Goal: Task Accomplishment & Management: Manage account settings

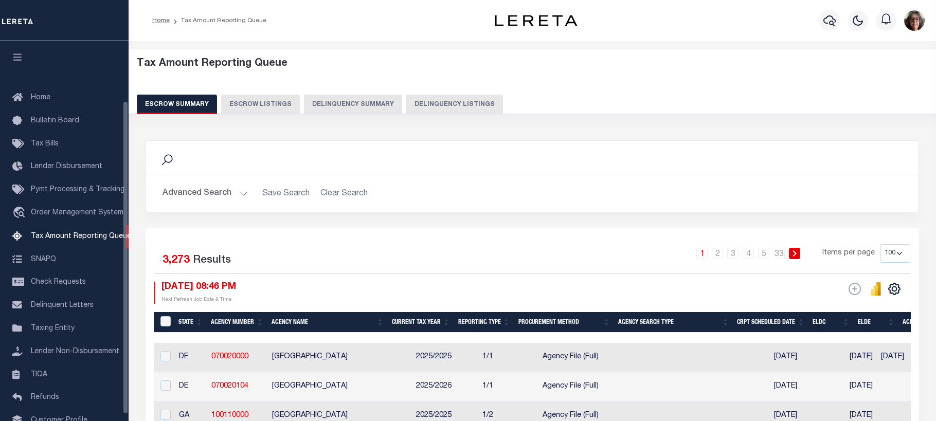
select select "100"
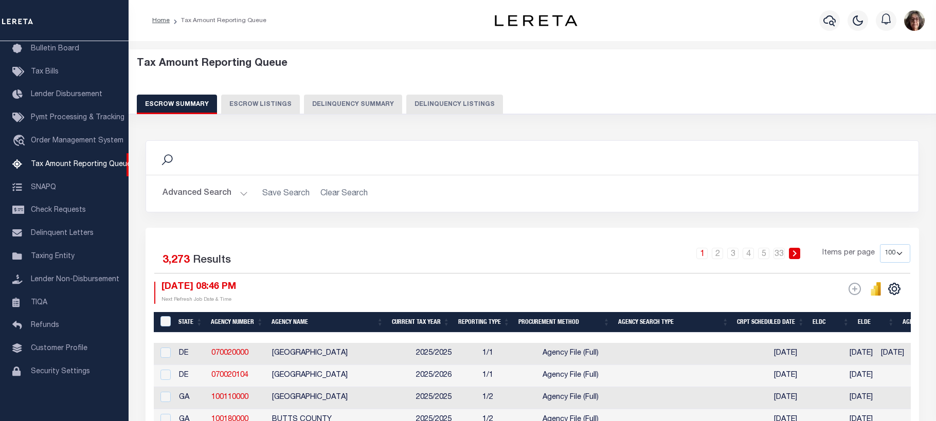
click at [436, 103] on button "Delinquency Listings" at bounding box center [454, 105] width 97 height 20
select select
select select "100"
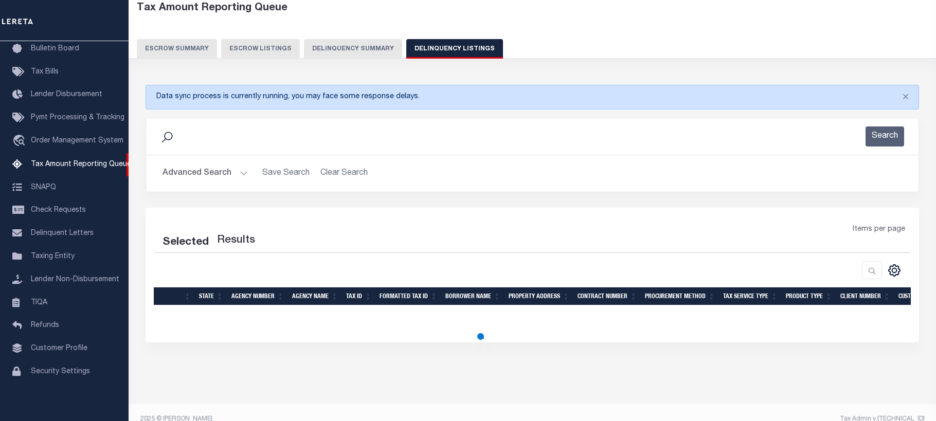
scroll to position [69, 0]
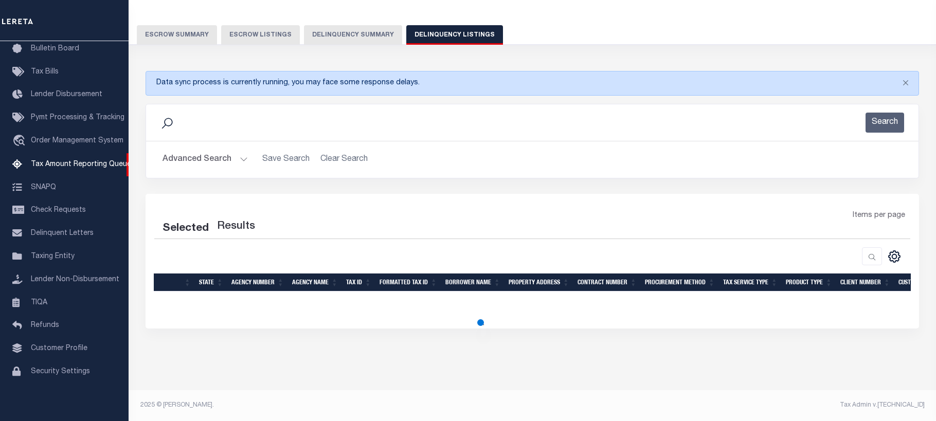
select select "100"
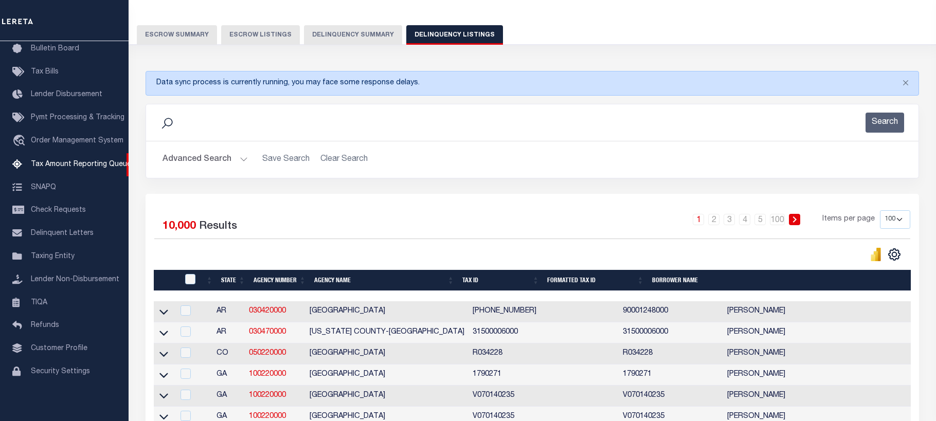
click at [242, 160] on button "Advanced Search" at bounding box center [205, 160] width 85 height 20
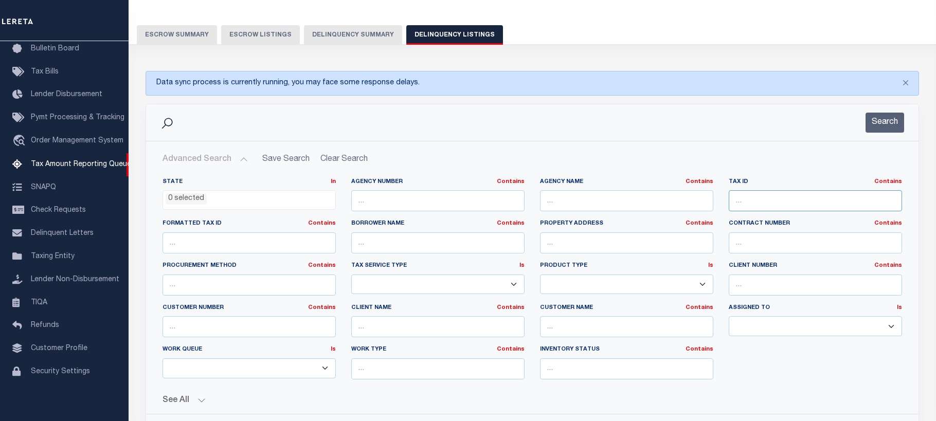
click at [742, 202] on input "text" at bounding box center [815, 200] width 173 height 21
paste input "R018504"
click at [882, 124] on button "Search" at bounding box center [884, 123] width 39 height 20
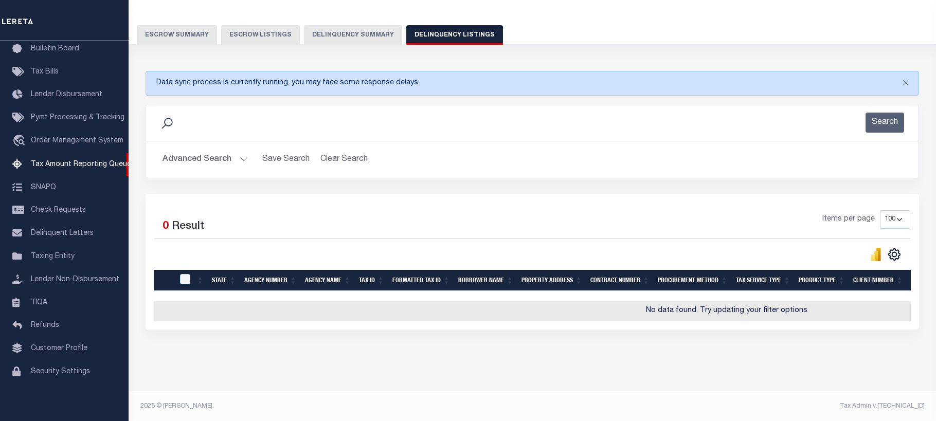
click at [242, 159] on button "Advanced Search" at bounding box center [205, 160] width 85 height 20
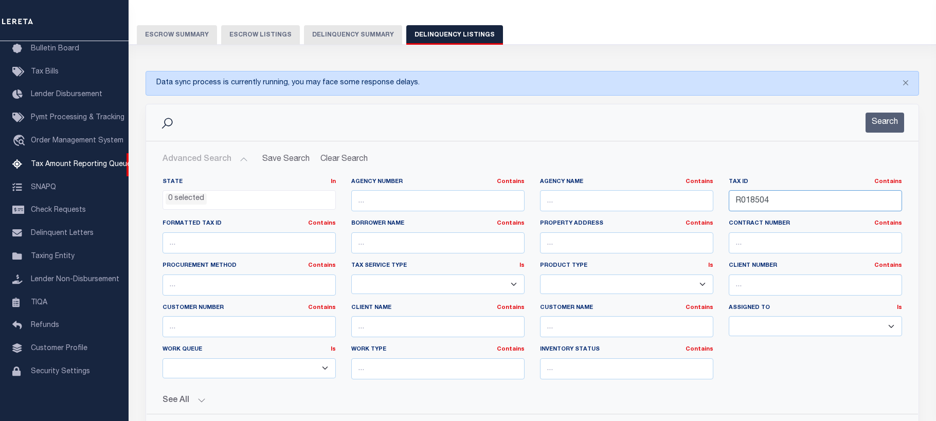
drag, startPoint x: 785, startPoint y: 200, endPoint x: 742, endPoint y: 204, distance: 42.8
click at [686, 192] on div "State In In AK AL AR AZ CA CO CT DC DE FL GA GU HI IA ID IL IN KS KY LA MA MD M…" at bounding box center [532, 283] width 755 height 210
paste input "1000365"
type input "R1000365"
click at [892, 123] on button "Search" at bounding box center [884, 123] width 39 height 20
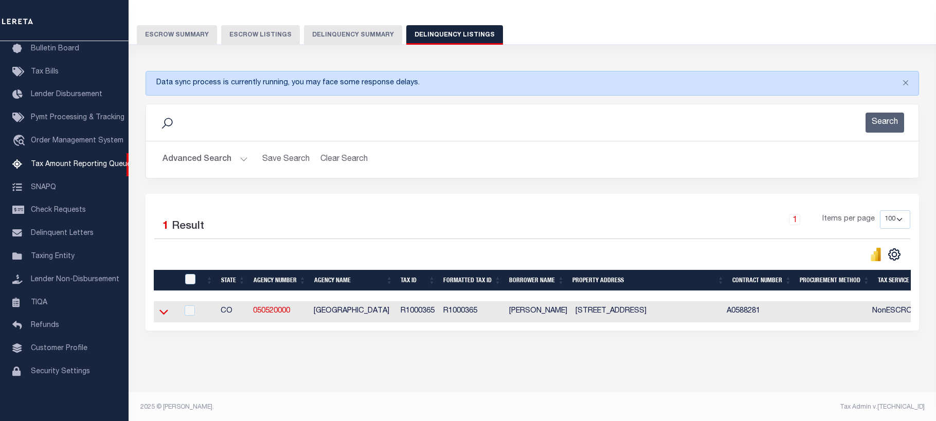
click at [161, 314] on icon at bounding box center [163, 312] width 9 height 5
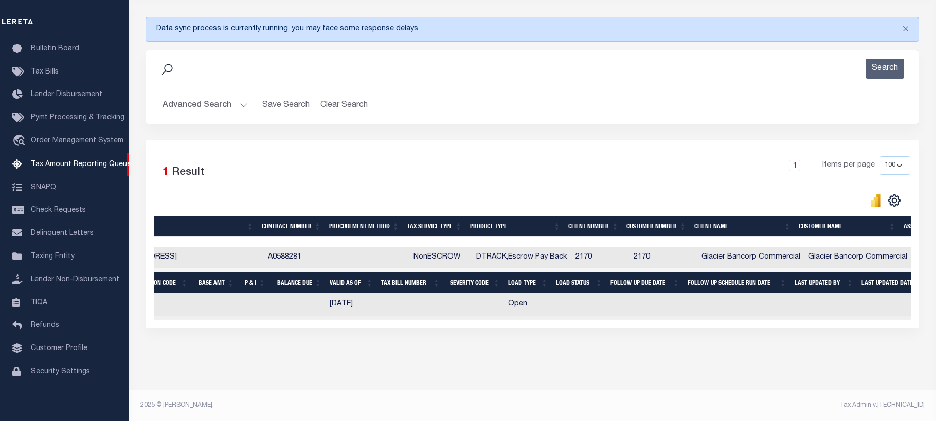
scroll to position [0, 496]
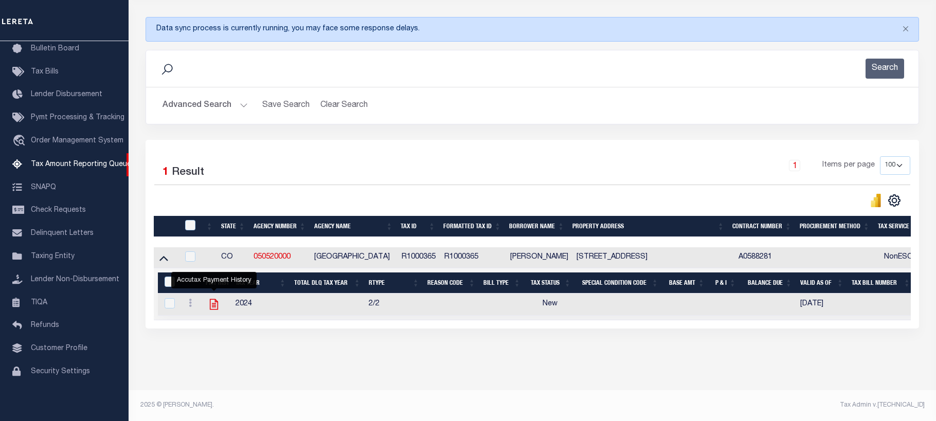
click at [212, 300] on icon "" at bounding box center [213, 304] width 13 height 13
checkbox input "true"
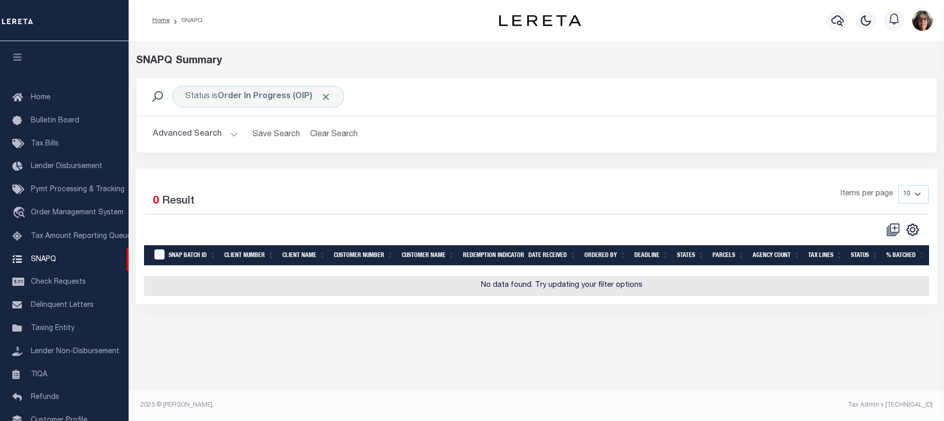
scroll to position [80, 0]
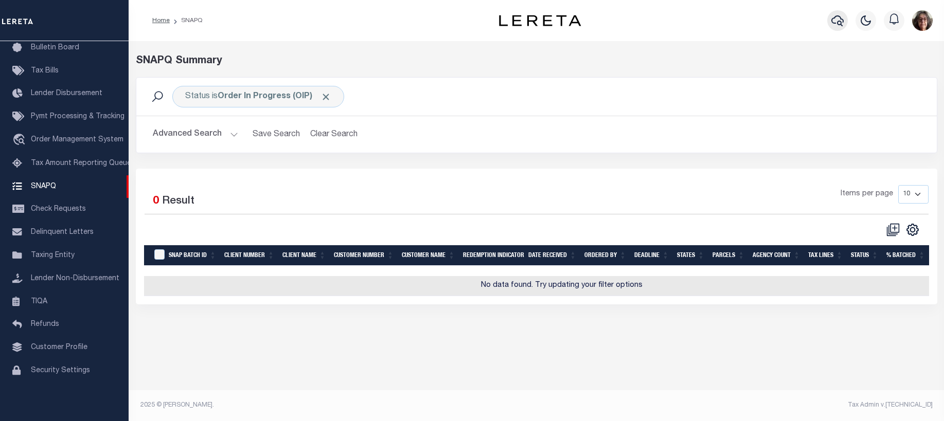
click at [839, 22] on icon "button" at bounding box center [837, 20] width 12 height 11
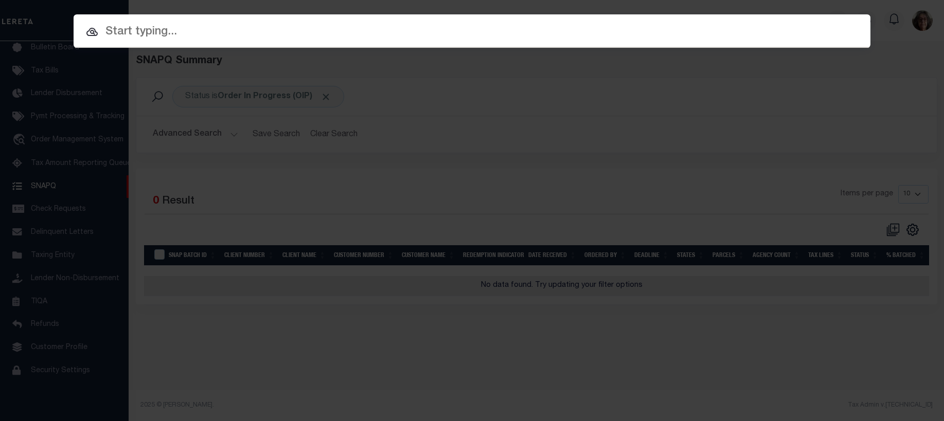
paste input "R018504"
type input "R018504"
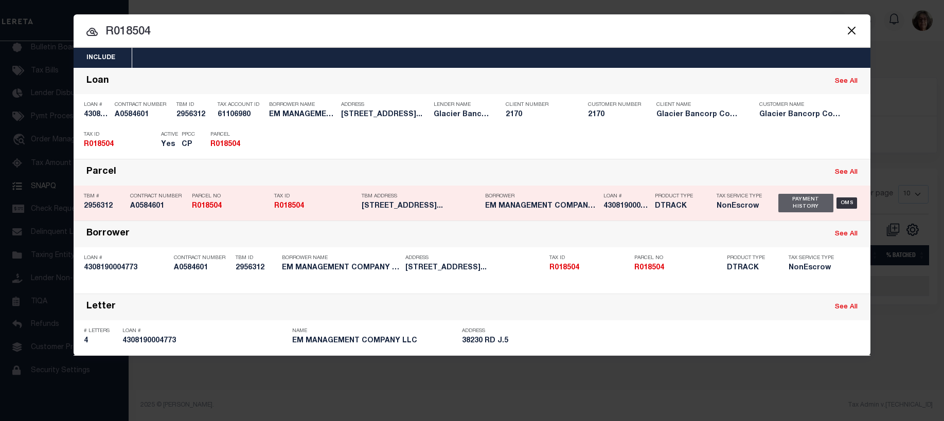
click at [808, 200] on div "Payment History" at bounding box center [805, 203] width 55 height 19
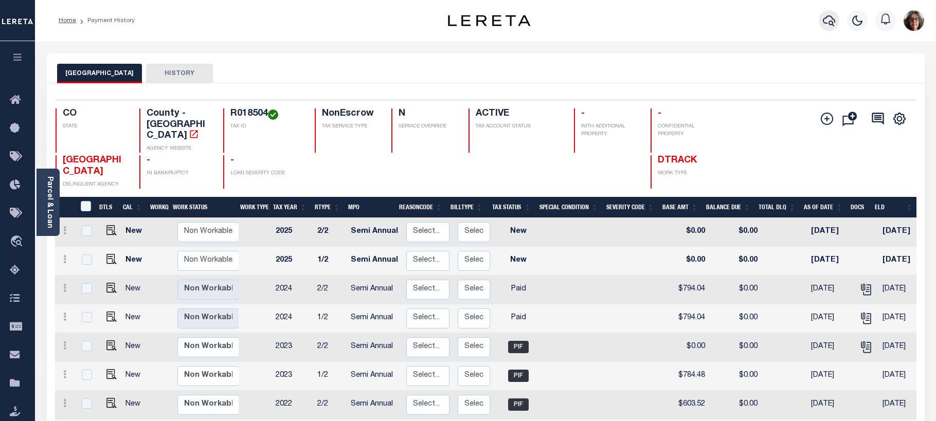
click at [829, 22] on icon "button" at bounding box center [829, 20] width 12 height 12
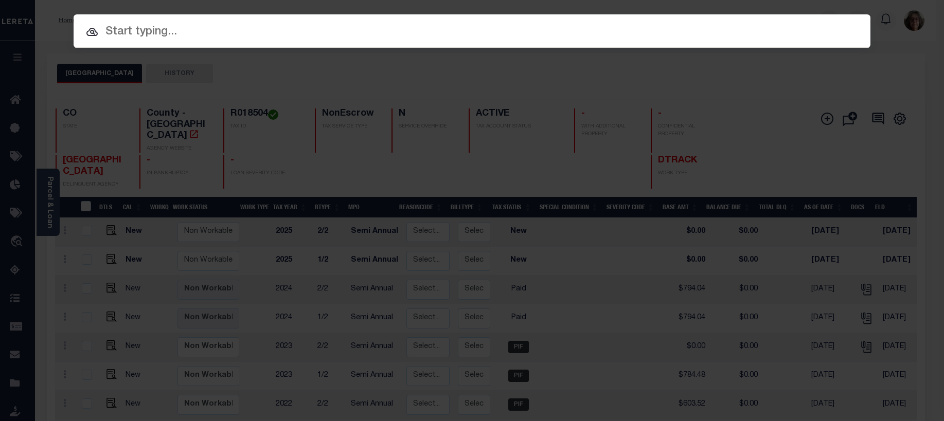
paste input "R1000365"
type input "R1000365"
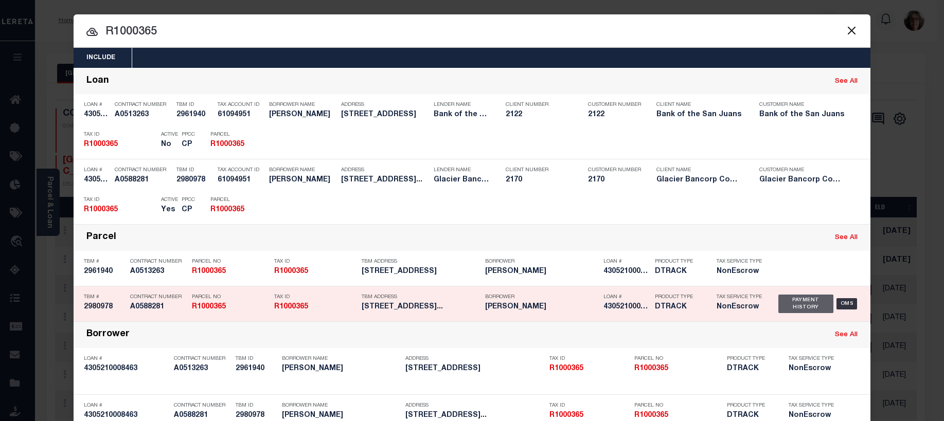
click at [798, 306] on div "Payment History" at bounding box center [805, 304] width 55 height 19
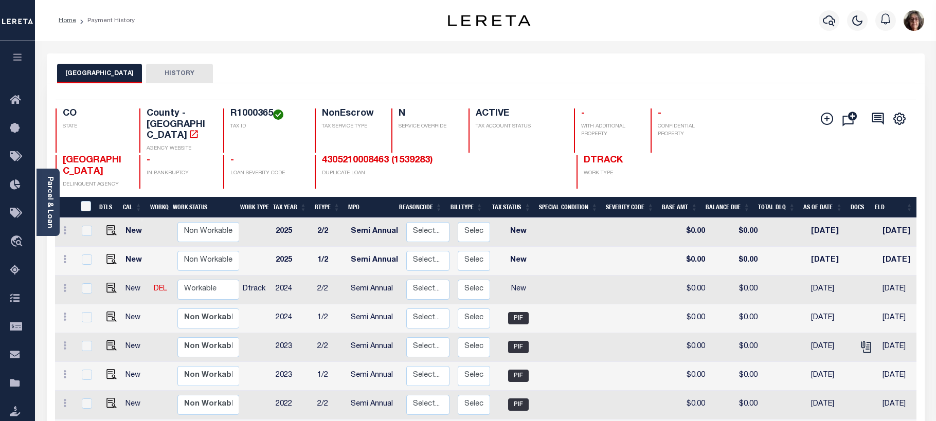
click at [15, 60] on icon "button" at bounding box center [18, 56] width 12 height 9
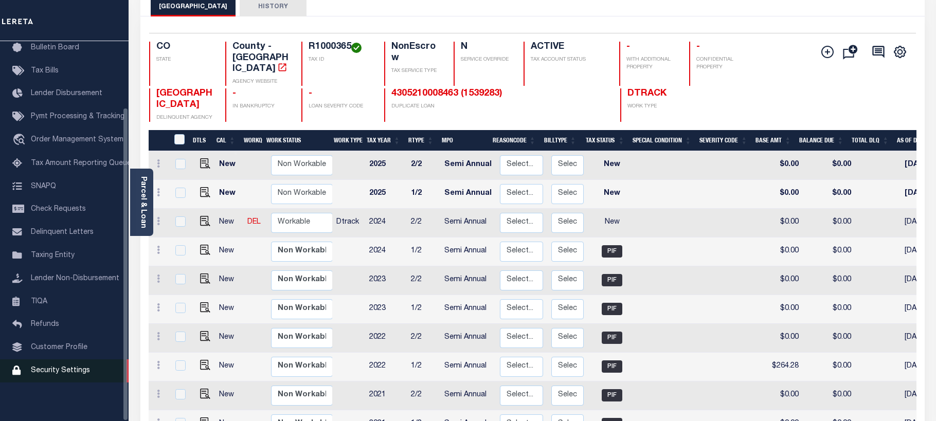
scroll to position [154, 0]
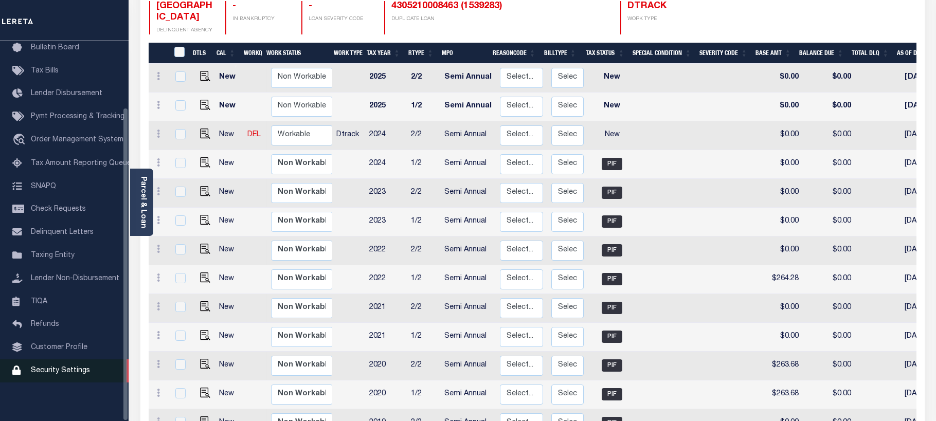
click at [47, 370] on span "Security Settings" at bounding box center [60, 370] width 59 height 7
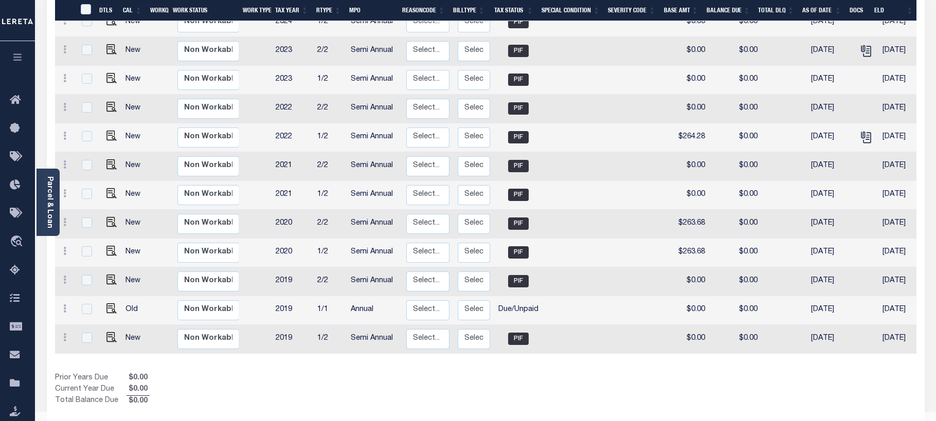
scroll to position [307, 0]
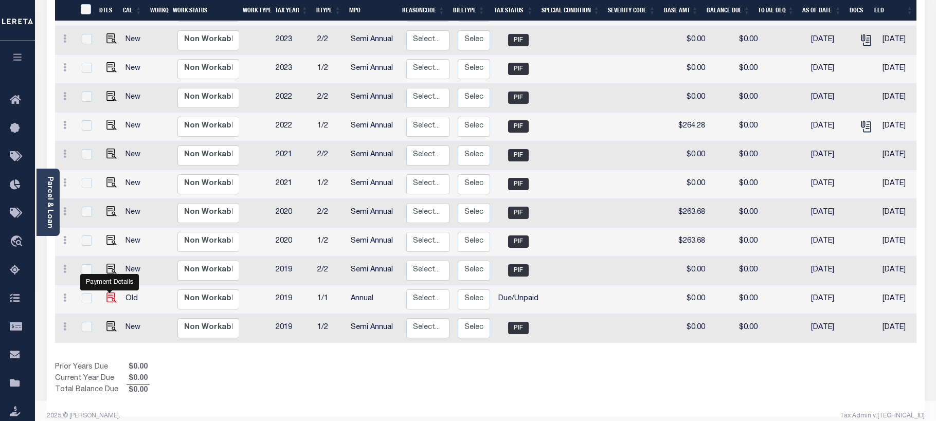
click at [108, 293] on img "" at bounding box center [111, 298] width 10 height 10
checkbox input "true"
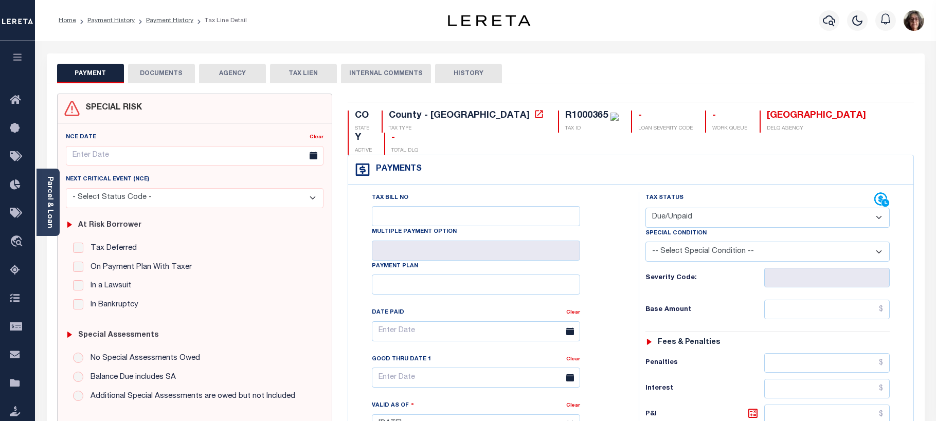
click at [877, 208] on select "- Select Status Code - Open Due/Unpaid Paid Incomplete No Tax Due Internal Refu…" at bounding box center [767, 218] width 245 height 20
select select "PYD"
click at [645, 208] on select "- Select Status Code - Open Due/Unpaid Paid Incomplete No Tax Due Internal Refu…" at bounding box center [767, 218] width 245 height 20
type input "09/04/2025"
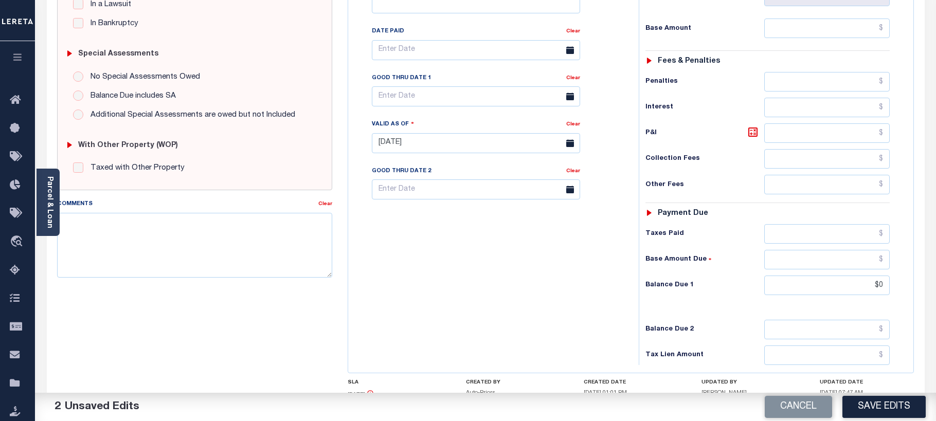
scroll to position [337, 0]
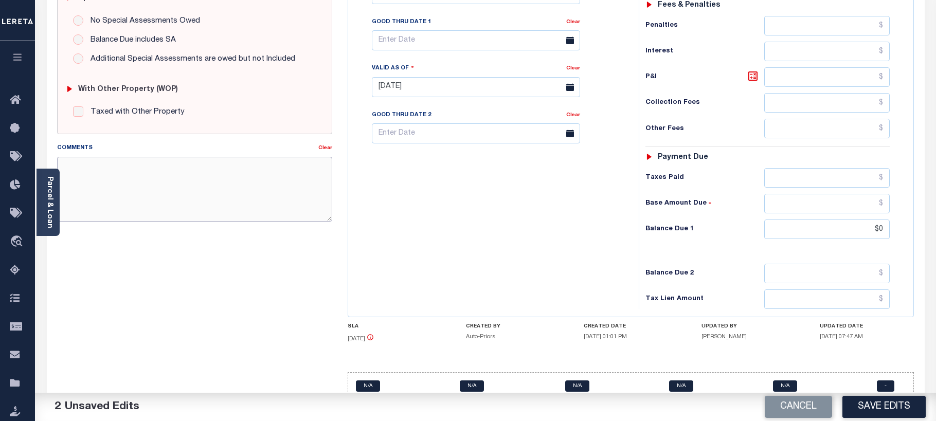
click at [71, 166] on textarea "Comments" at bounding box center [195, 189] width 276 height 65
paste textarea "Taxes paid 2019 1/2 & 2/2. Pm"
type textarea "Taxes paid 2019 1/2 & 2/2. Pm"
type input "$0.00"
click at [883, 406] on button "Save Edits" at bounding box center [883, 407] width 83 height 22
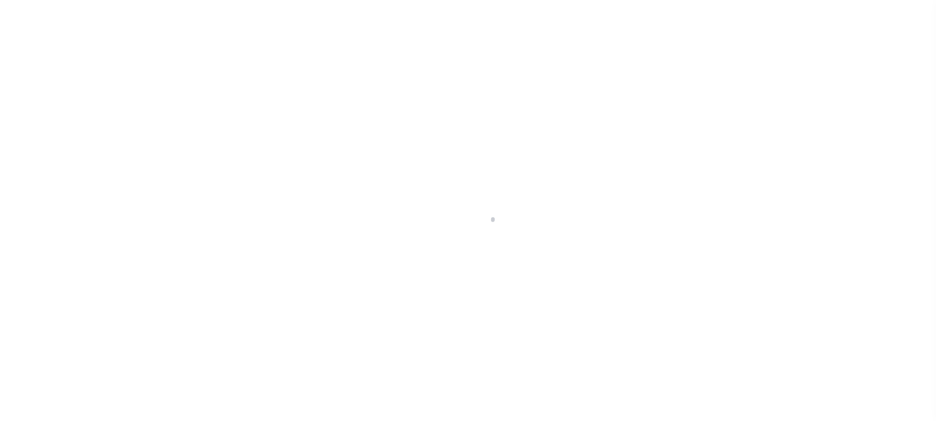
select select "100"
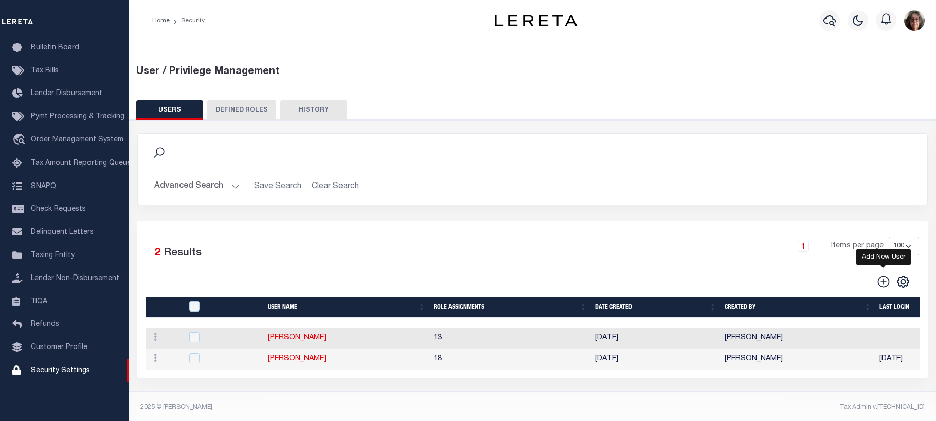
click at [881, 281] on icon "" at bounding box center [883, 281] width 13 height 13
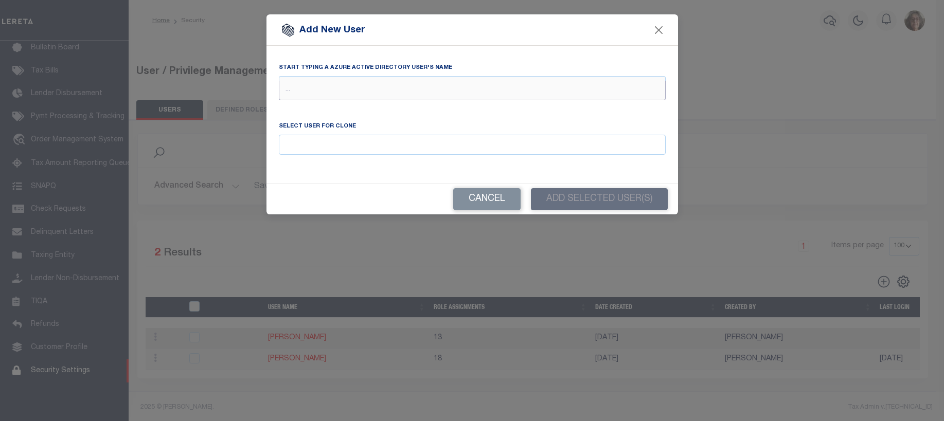
click at [288, 83] on input "text" at bounding box center [472, 91] width 387 height 20
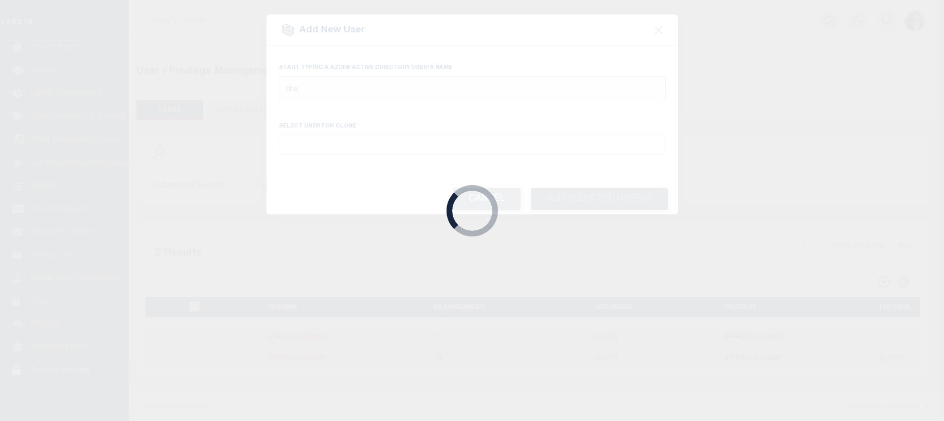
type input "chan"
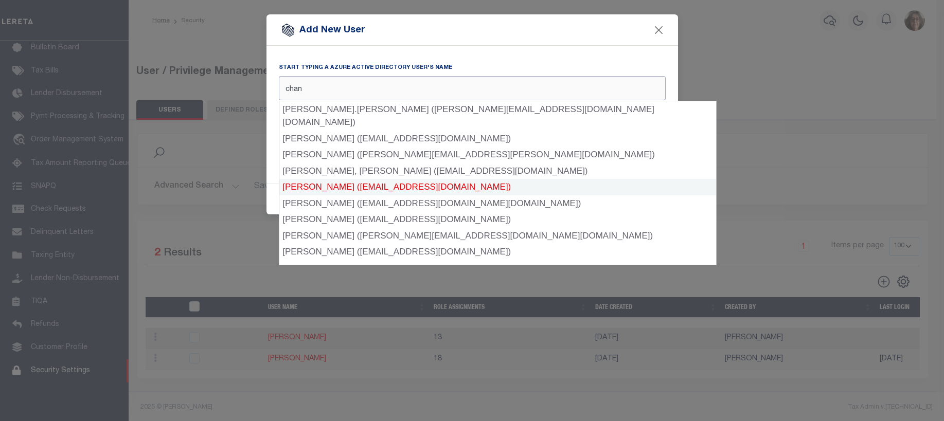
click at [334, 179] on div "[PERSON_NAME] ([EMAIL_ADDRESS][DOMAIN_NAME])" at bounding box center [497, 187] width 437 height 16
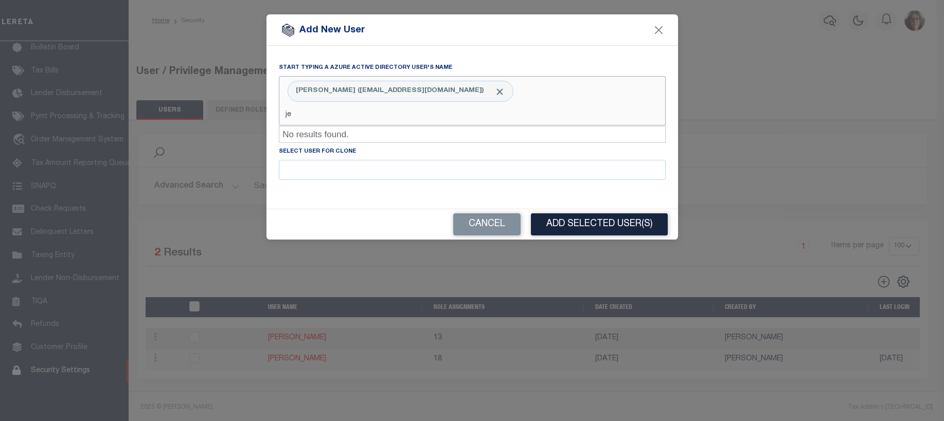
type input "j"
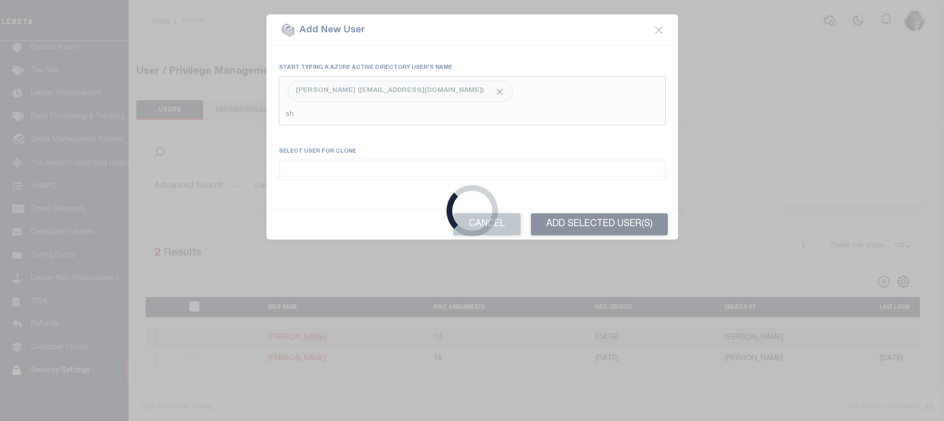
type input "she"
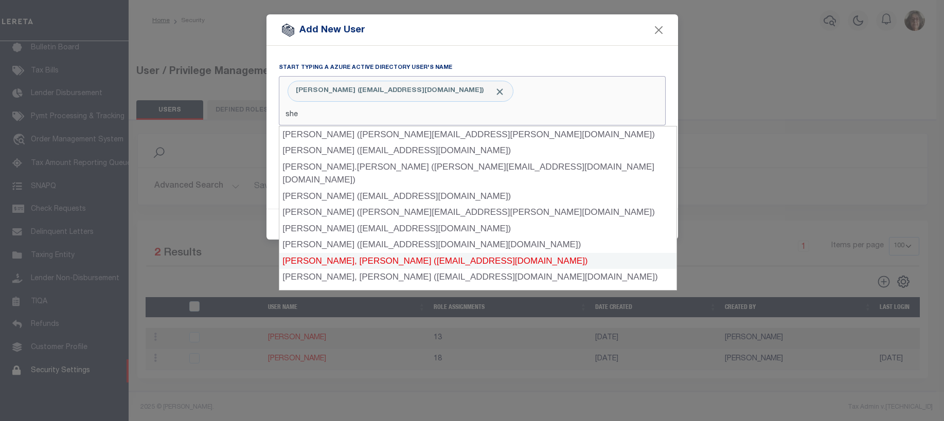
click at [344, 253] on div "[PERSON_NAME], [PERSON_NAME] ([EMAIL_ADDRESS][DOMAIN_NAME])" at bounding box center [477, 261] width 397 height 16
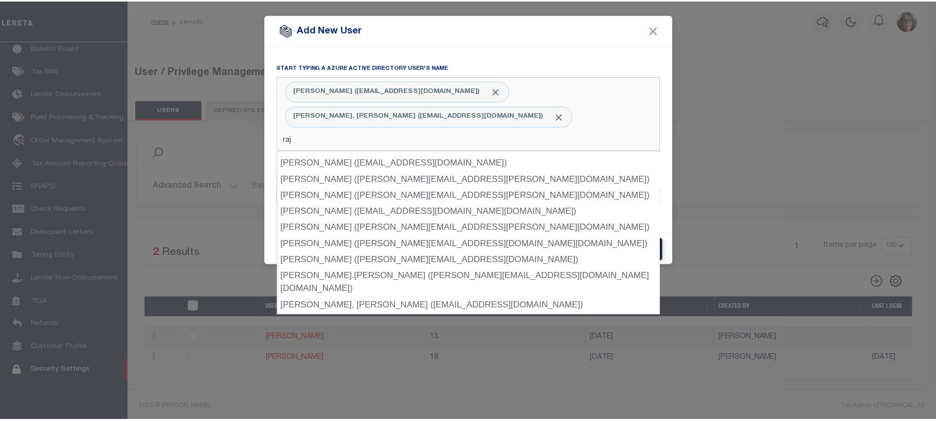
scroll to position [0, 0]
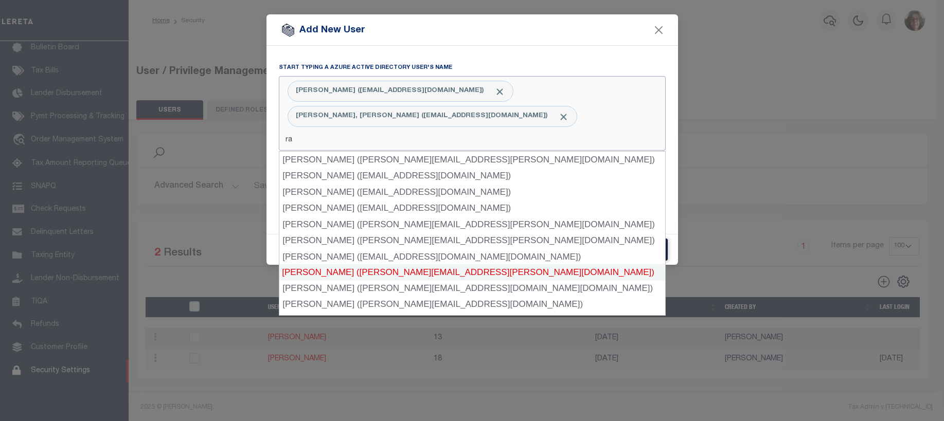
type input "r"
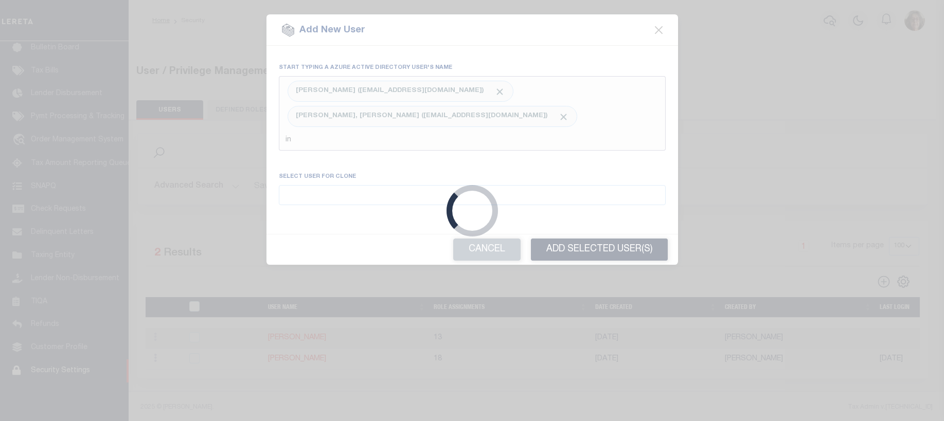
type input "inf"
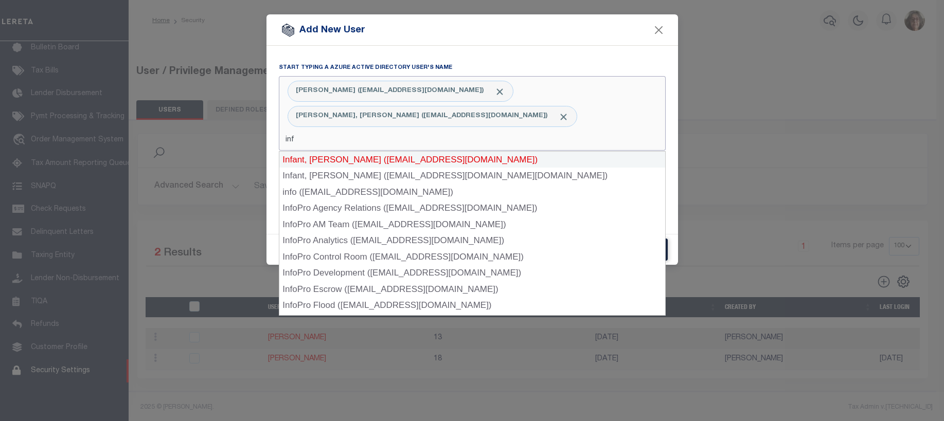
click at [311, 161] on div "Infant, [PERSON_NAME] ([EMAIL_ADDRESS][DOMAIN_NAME])" at bounding box center [472, 160] width 386 height 16
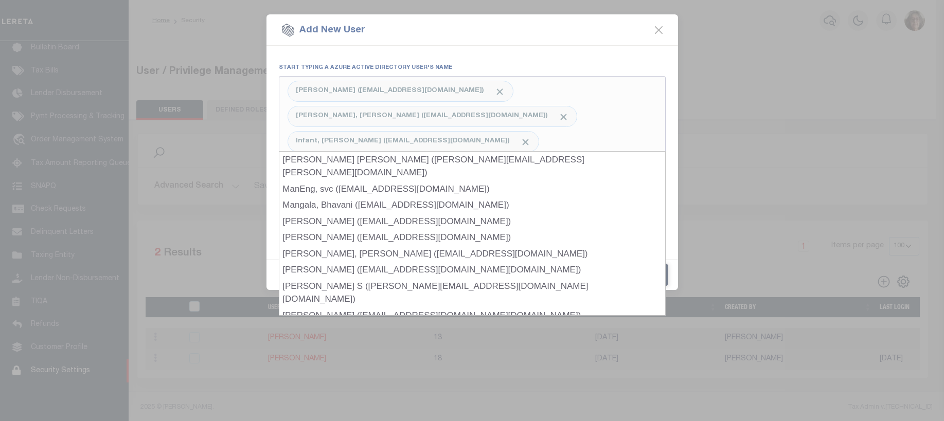
type input "manj"
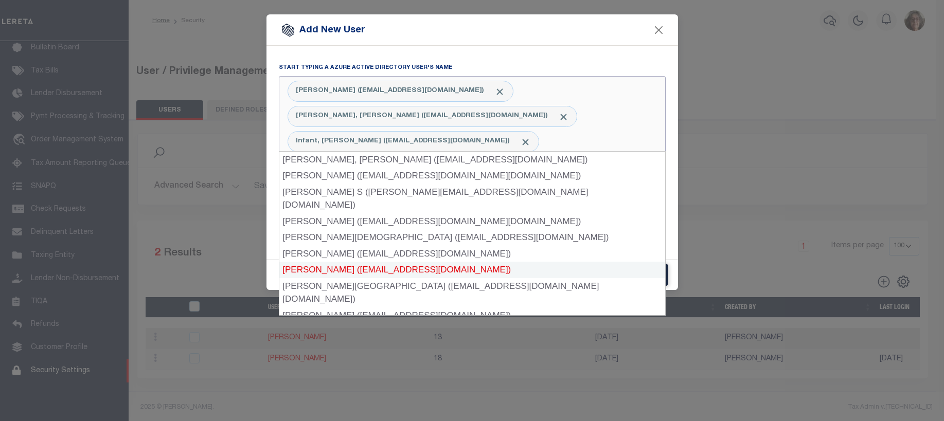
click at [323, 262] on div "[PERSON_NAME] ([EMAIL_ADDRESS][DOMAIN_NAME])" at bounding box center [472, 270] width 386 height 16
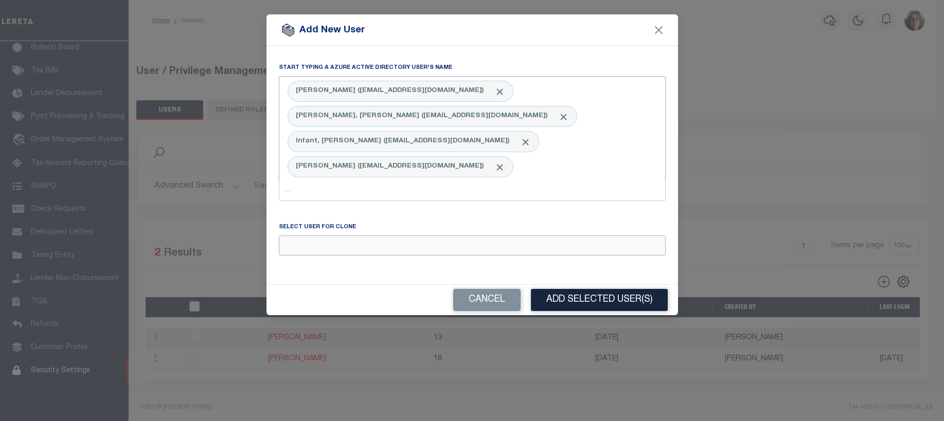
click at [288, 236] on input "Email" at bounding box center [472, 246] width 387 height 20
click at [300, 239] on div "[PERSON_NAME]" at bounding box center [472, 240] width 386 height 16
type input "[PERSON_NAME]"
click at [584, 289] on button "Add Selected User(s)" at bounding box center [599, 300] width 137 height 22
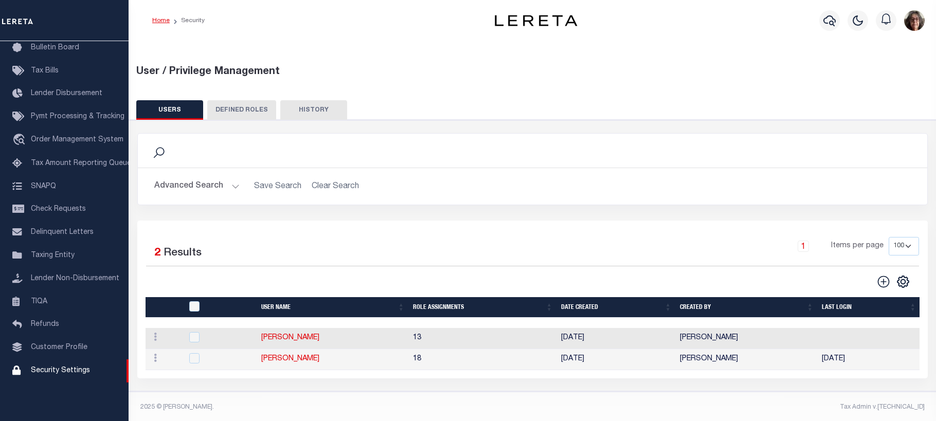
click at [164, 22] on link "Home" at bounding box center [160, 20] width 17 height 6
